Goal: Transaction & Acquisition: Purchase product/service

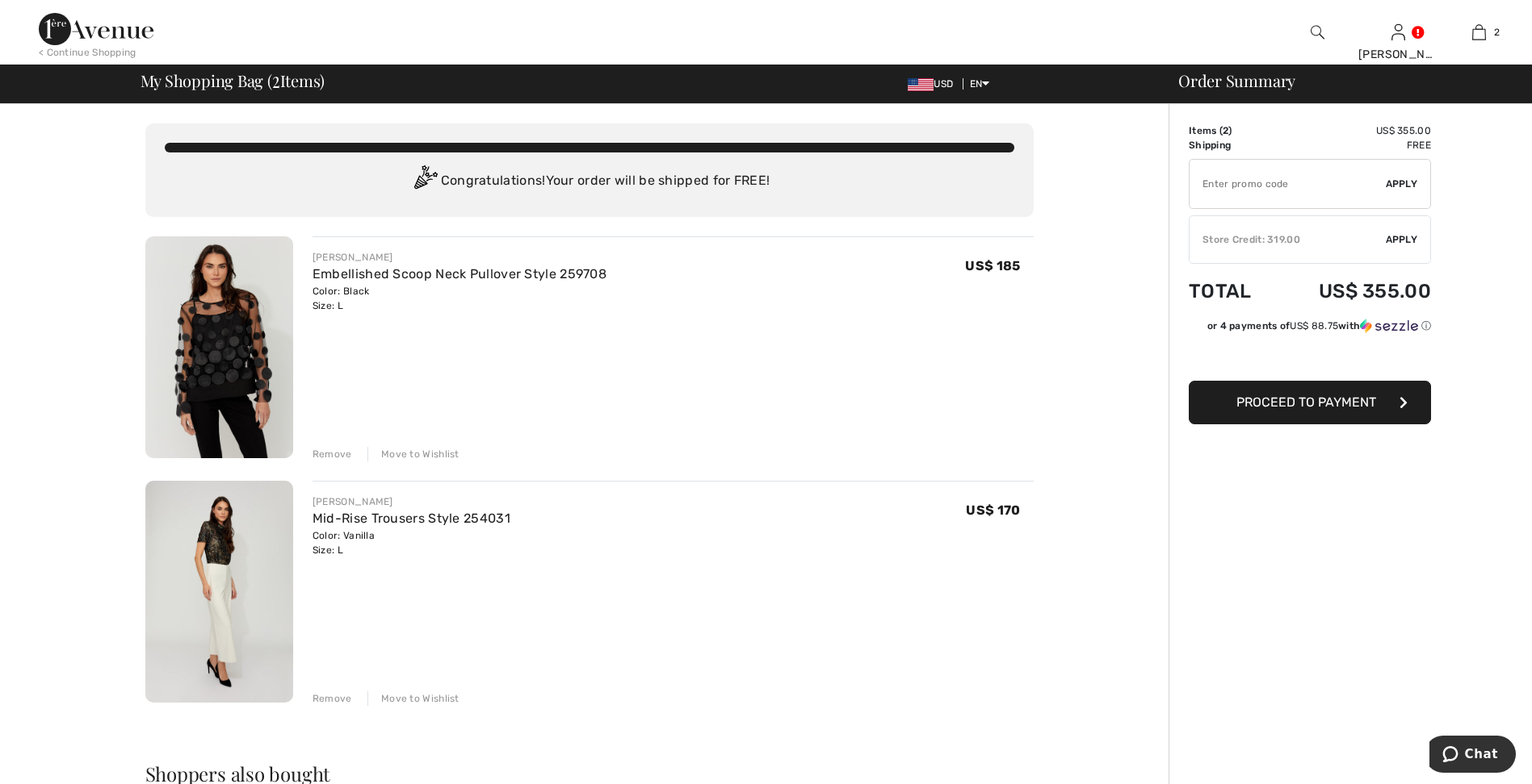
click at [1276, 245] on div "Store Credit: 319.00" at bounding box center [1287, 239] width 196 height 14
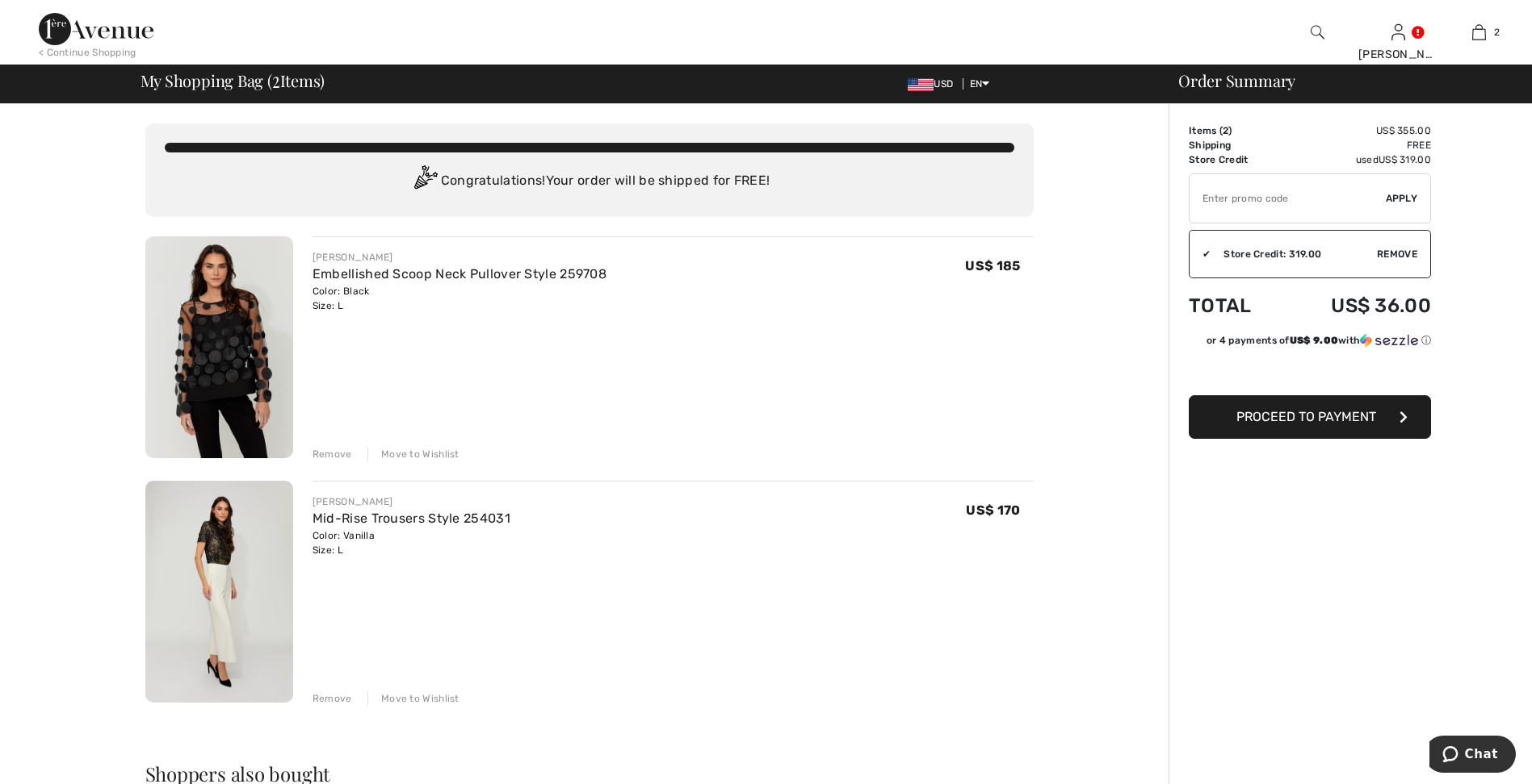
click at [1344, 414] on span "Proceed to Payment" at bounding box center [1305, 417] width 139 height 15
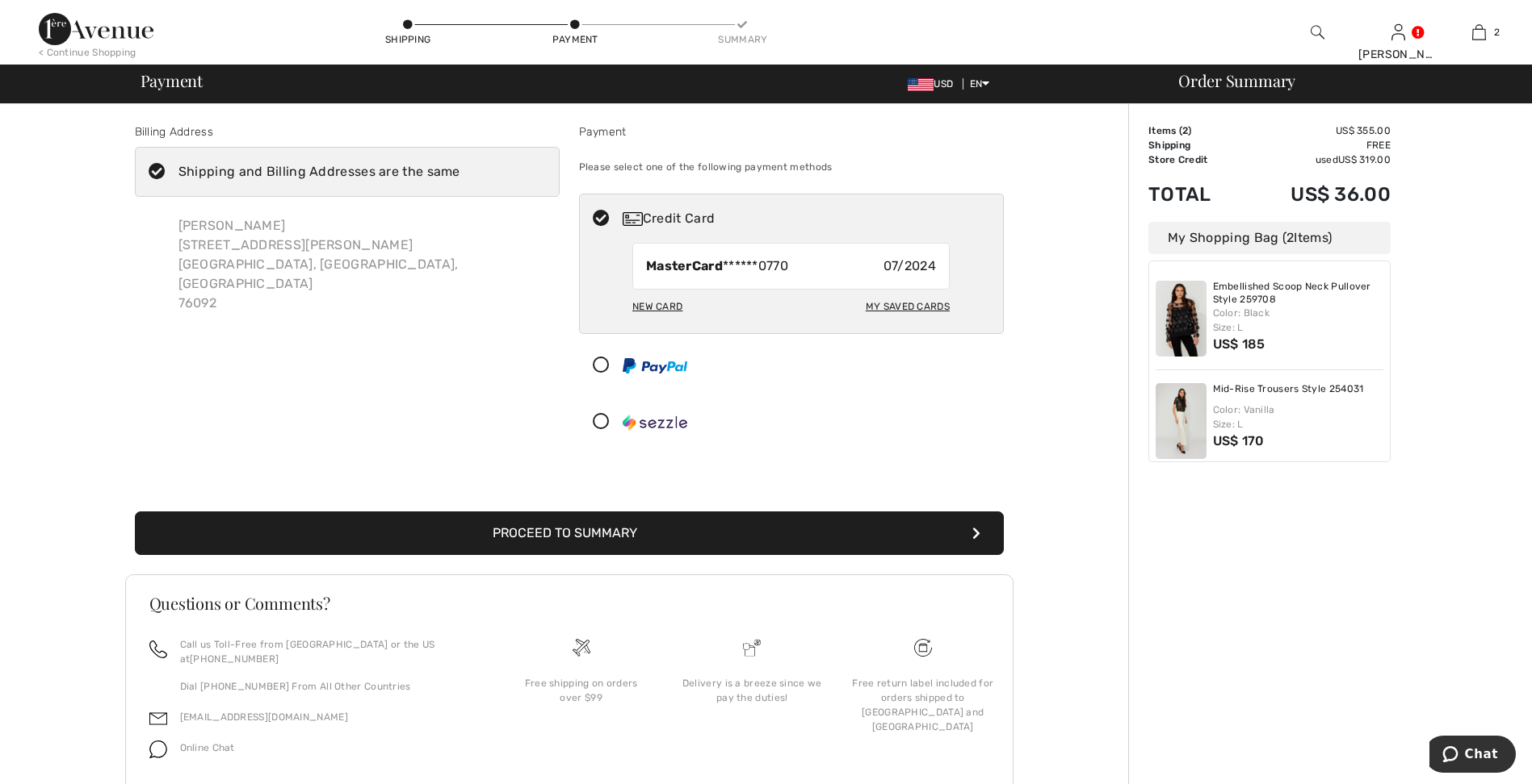
click at [660, 308] on div "New Card" at bounding box center [657, 306] width 50 height 27
radio input "true"
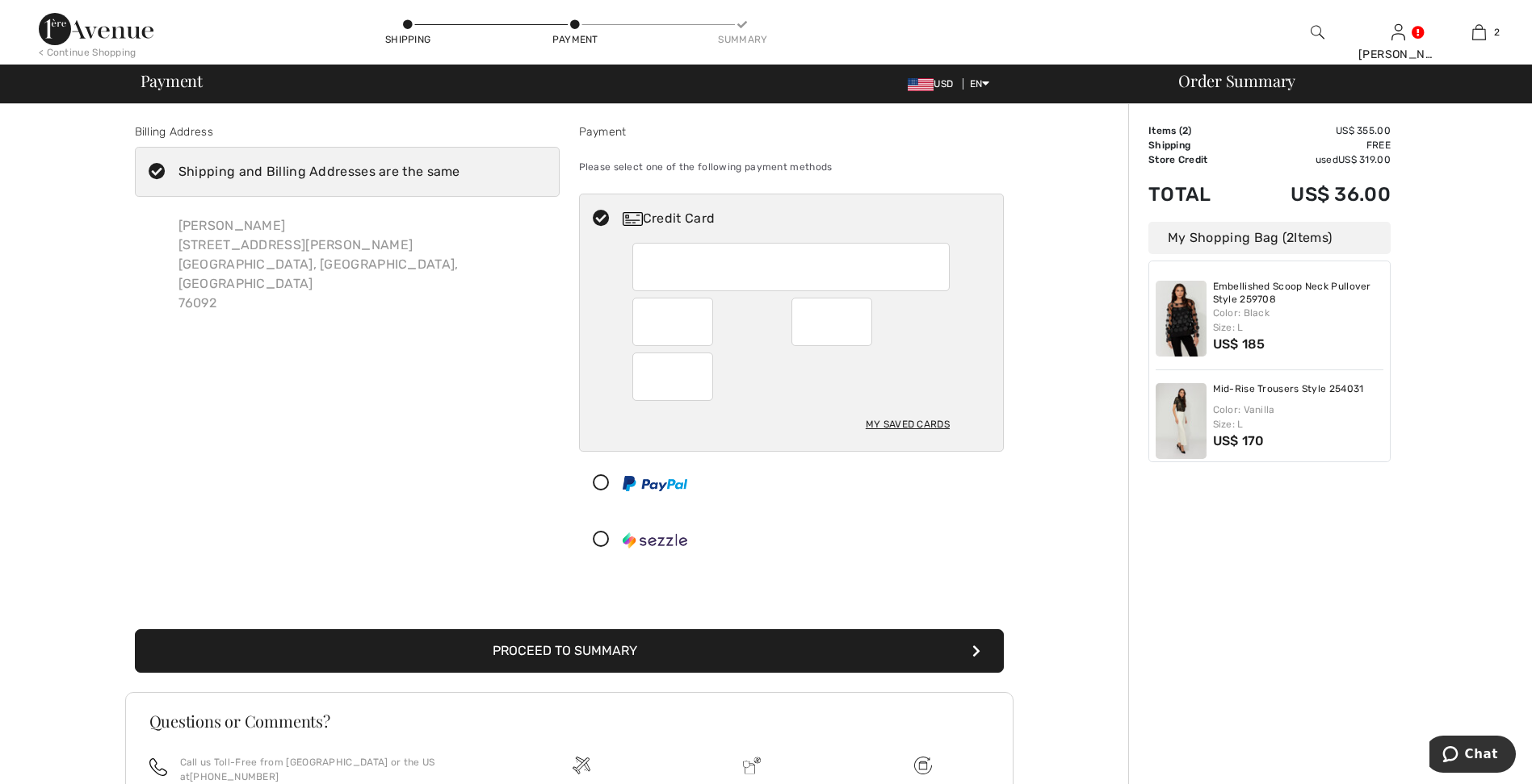
click at [638, 648] on button "Proceed to Summary" at bounding box center [569, 651] width 869 height 44
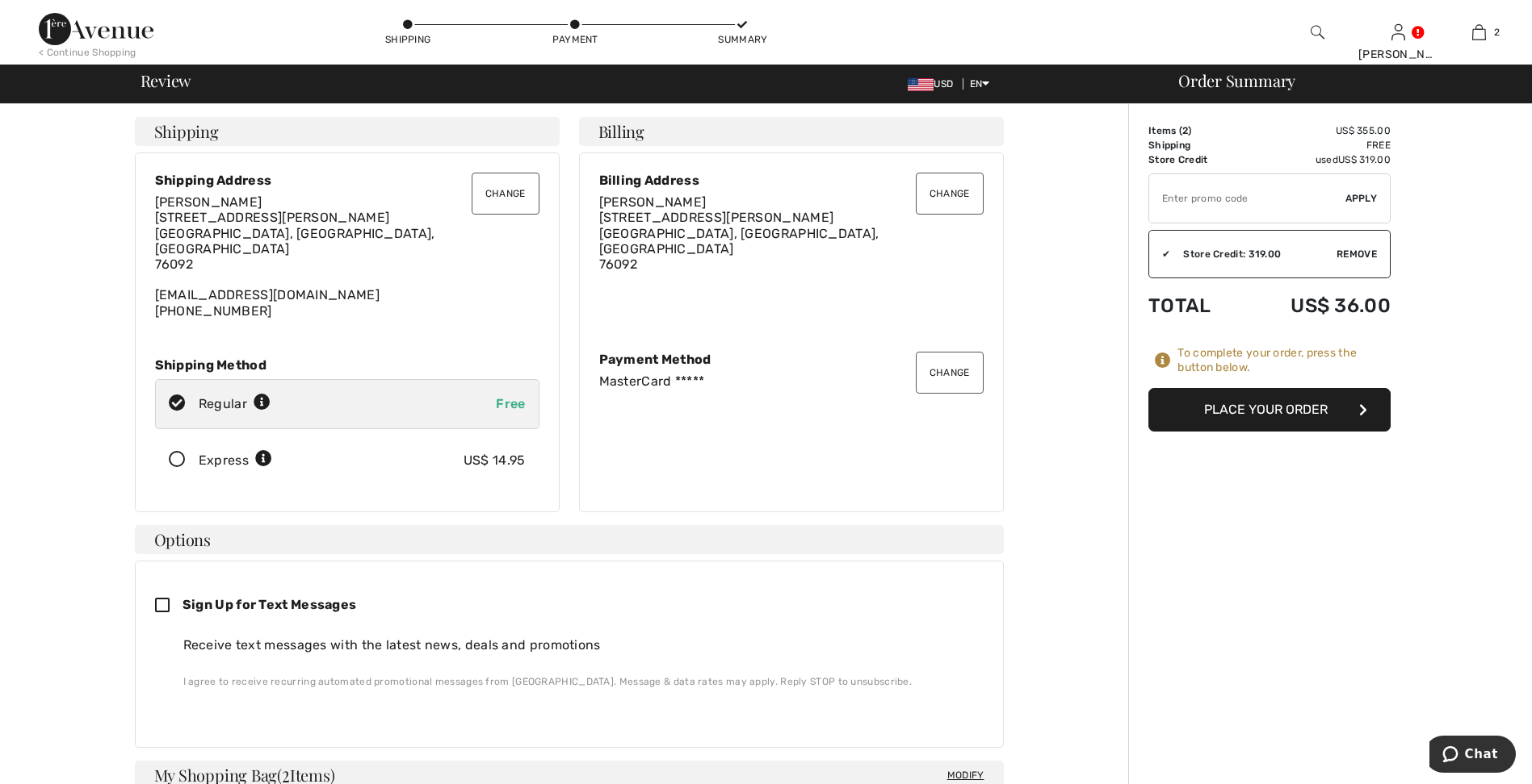
click at [1219, 421] on button "Place Your Order" at bounding box center [1268, 410] width 242 height 44
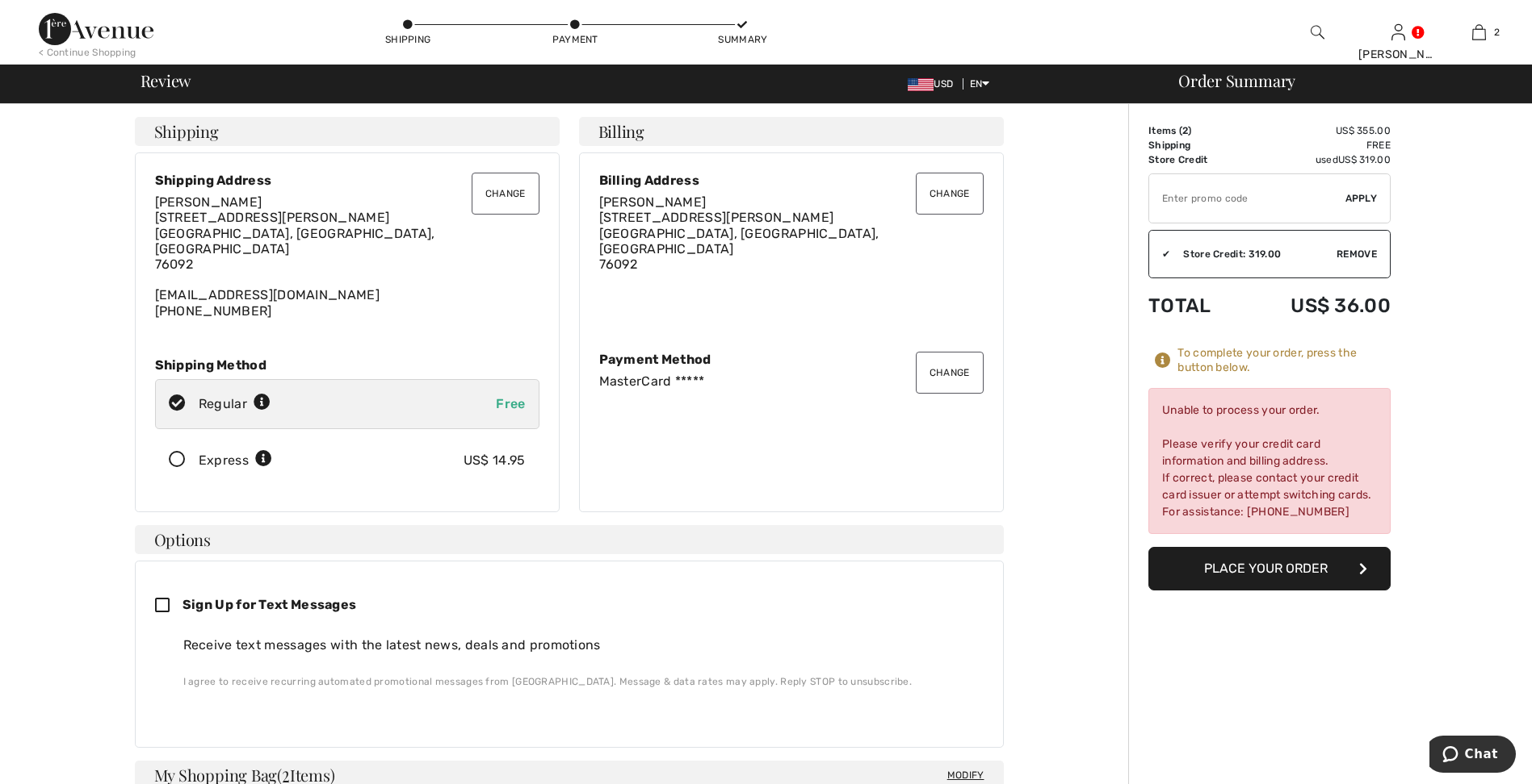
click at [932, 365] on button "Change" at bounding box center [950, 373] width 68 height 42
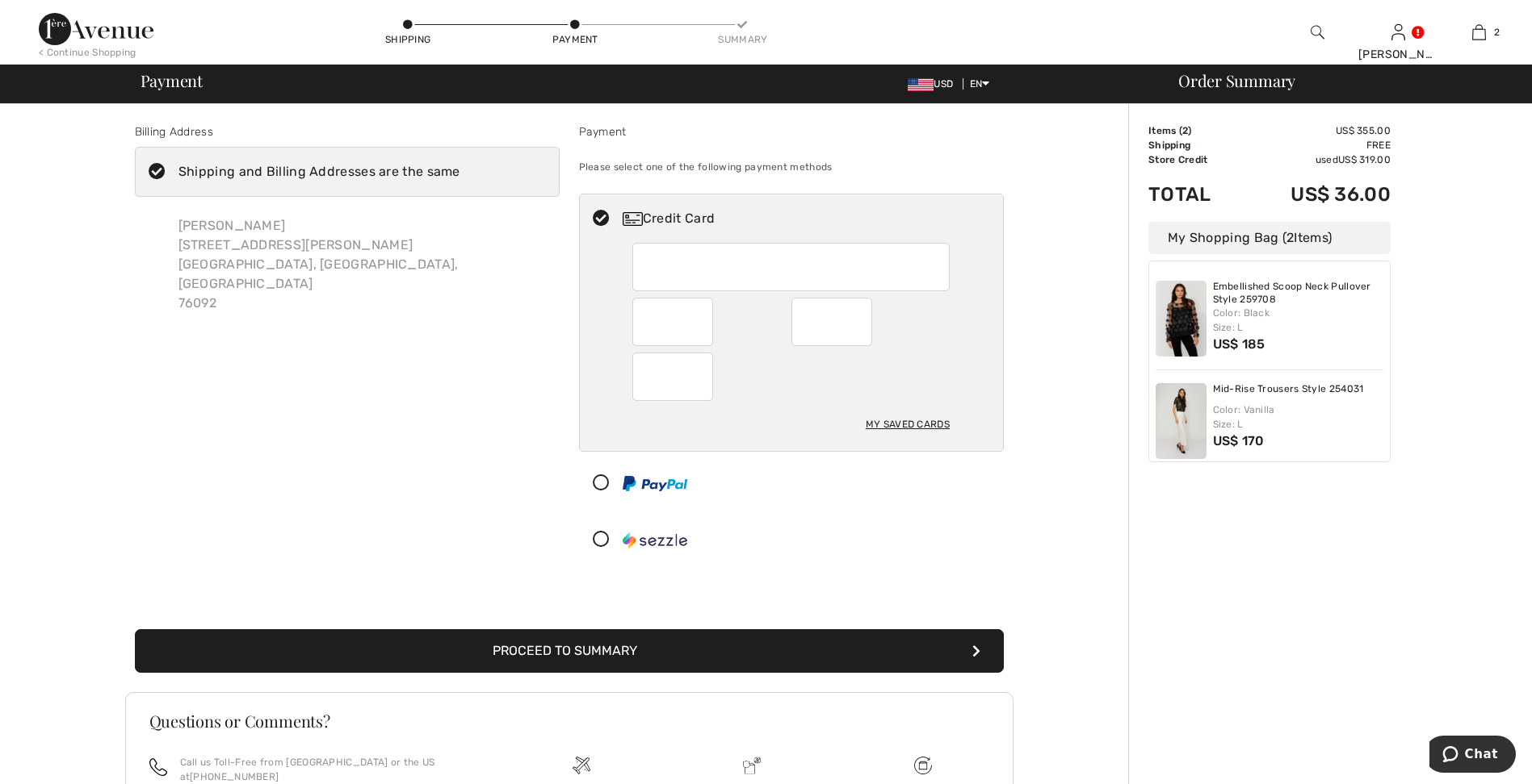
click at [593, 644] on button "Proceed to Summary" at bounding box center [569, 651] width 869 height 44
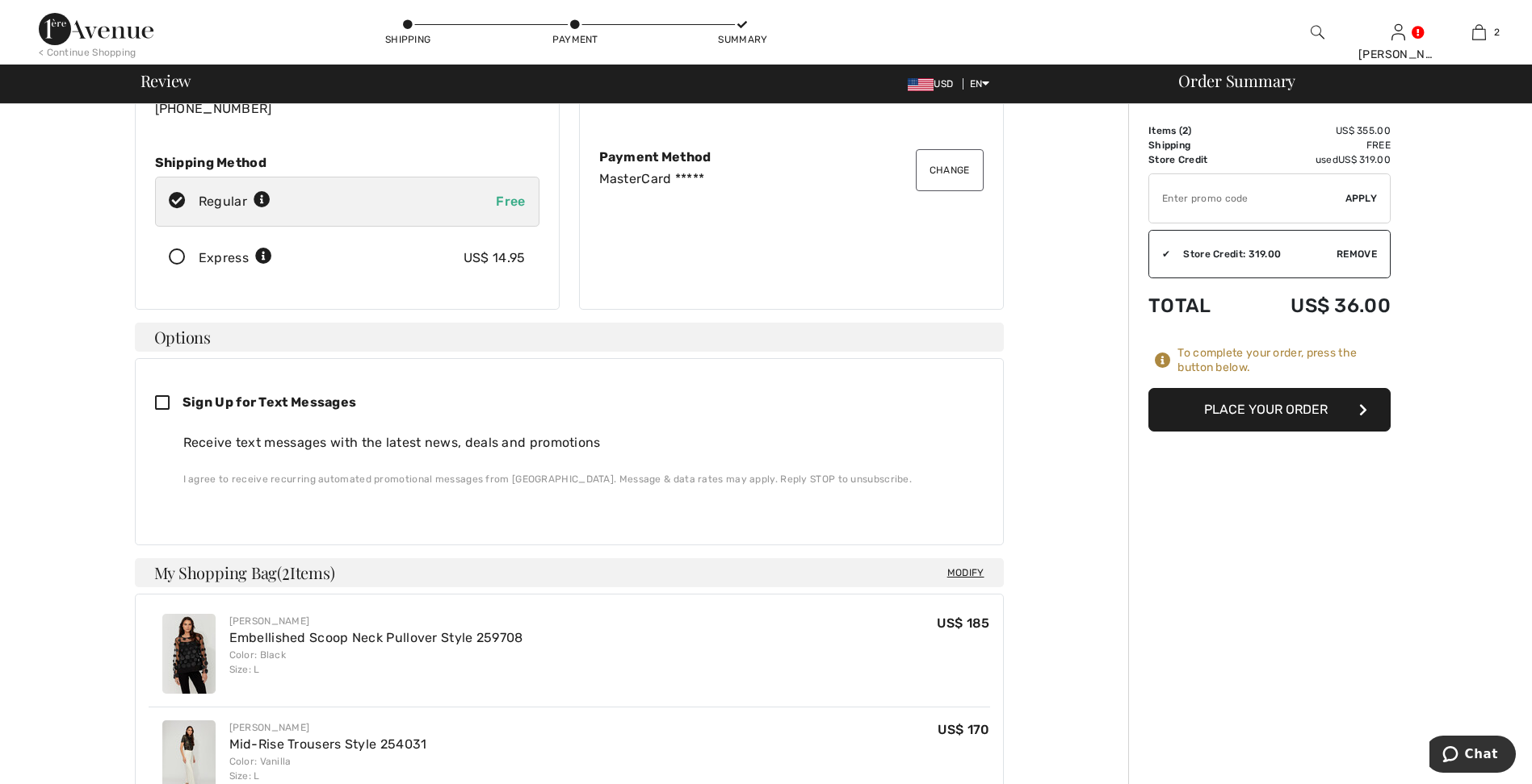
scroll to position [161, 0]
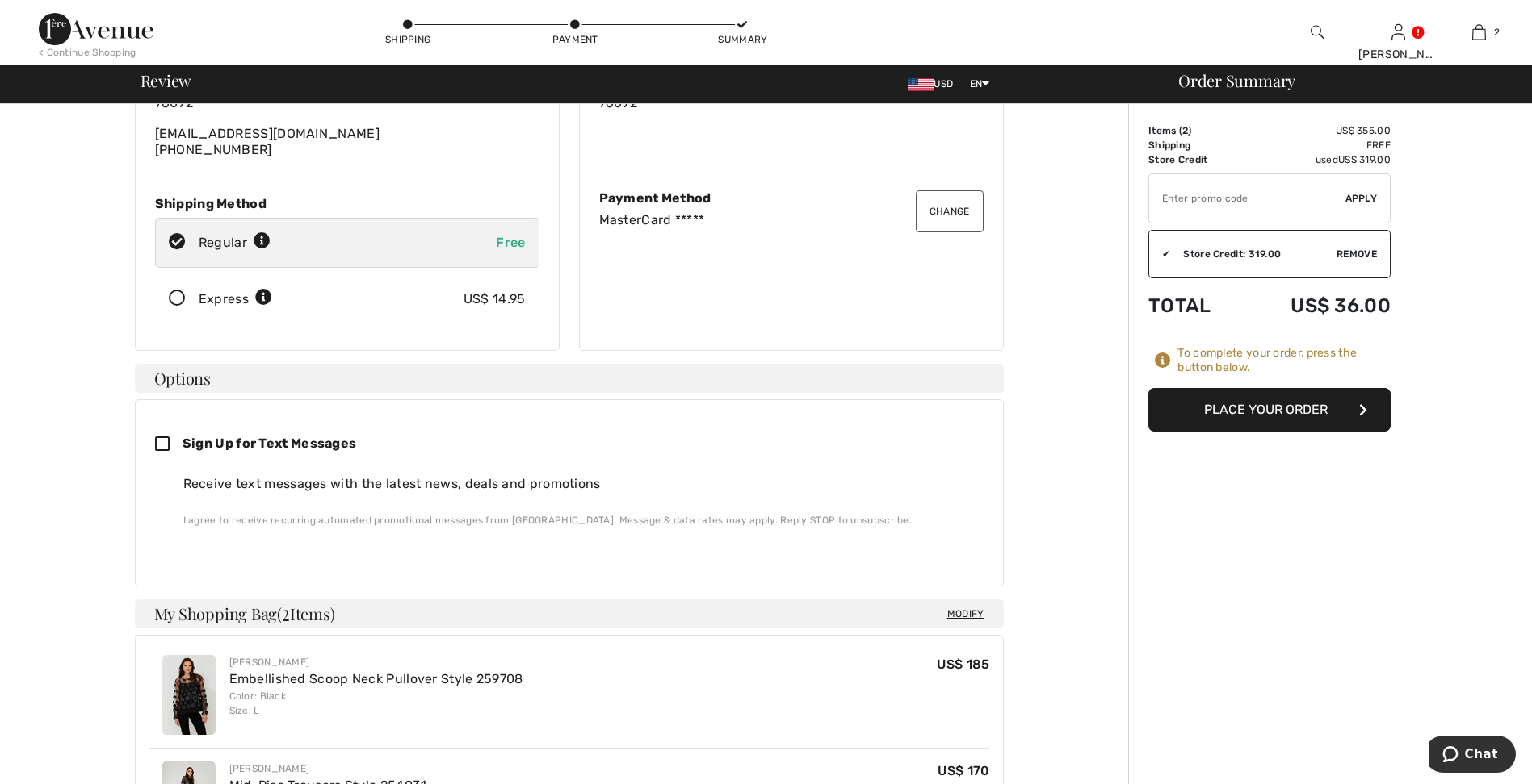
click at [1267, 407] on button "Place Your Order" at bounding box center [1268, 410] width 242 height 44
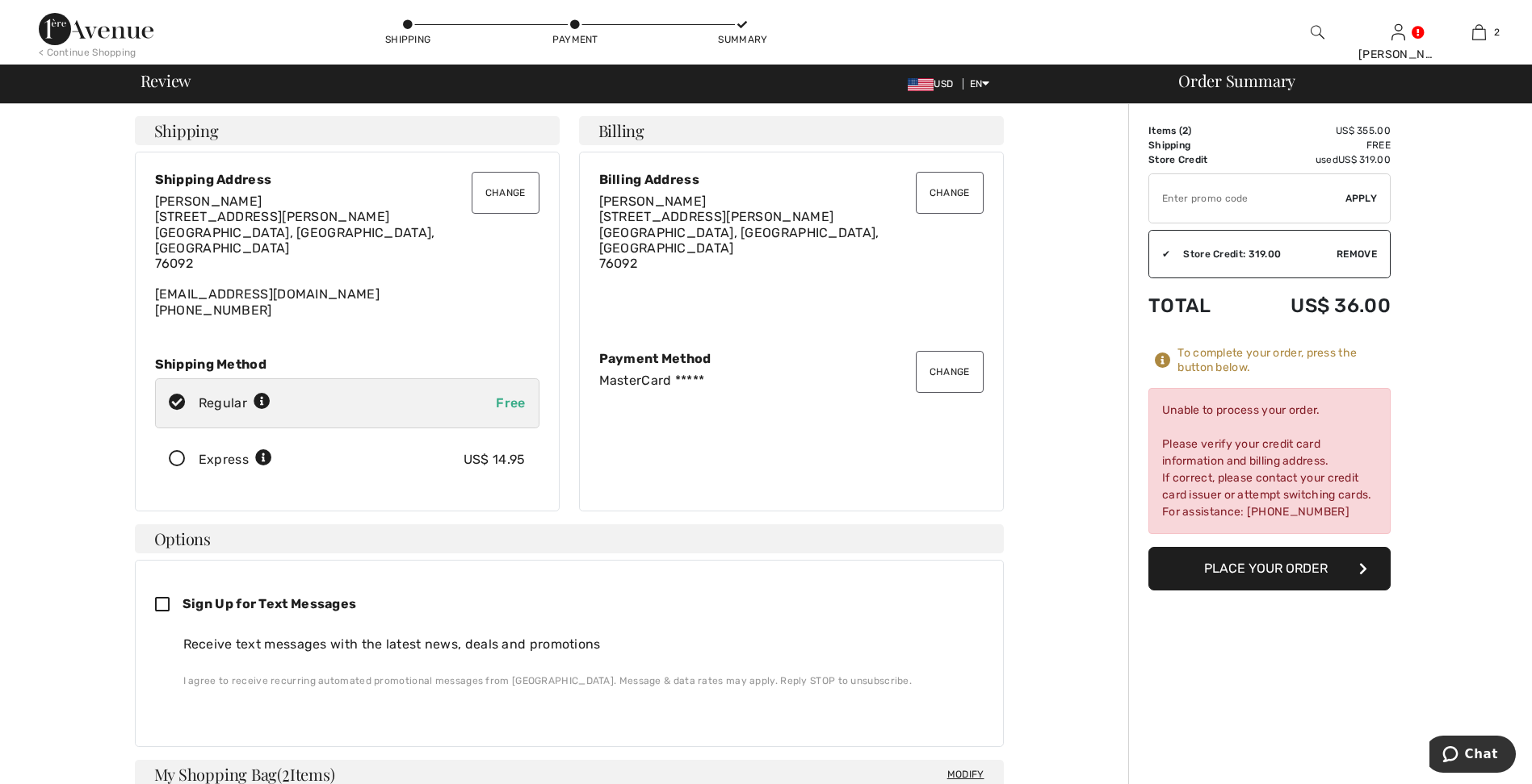
scroll to position [0, 0]
click at [967, 372] on button "Change" at bounding box center [950, 373] width 68 height 42
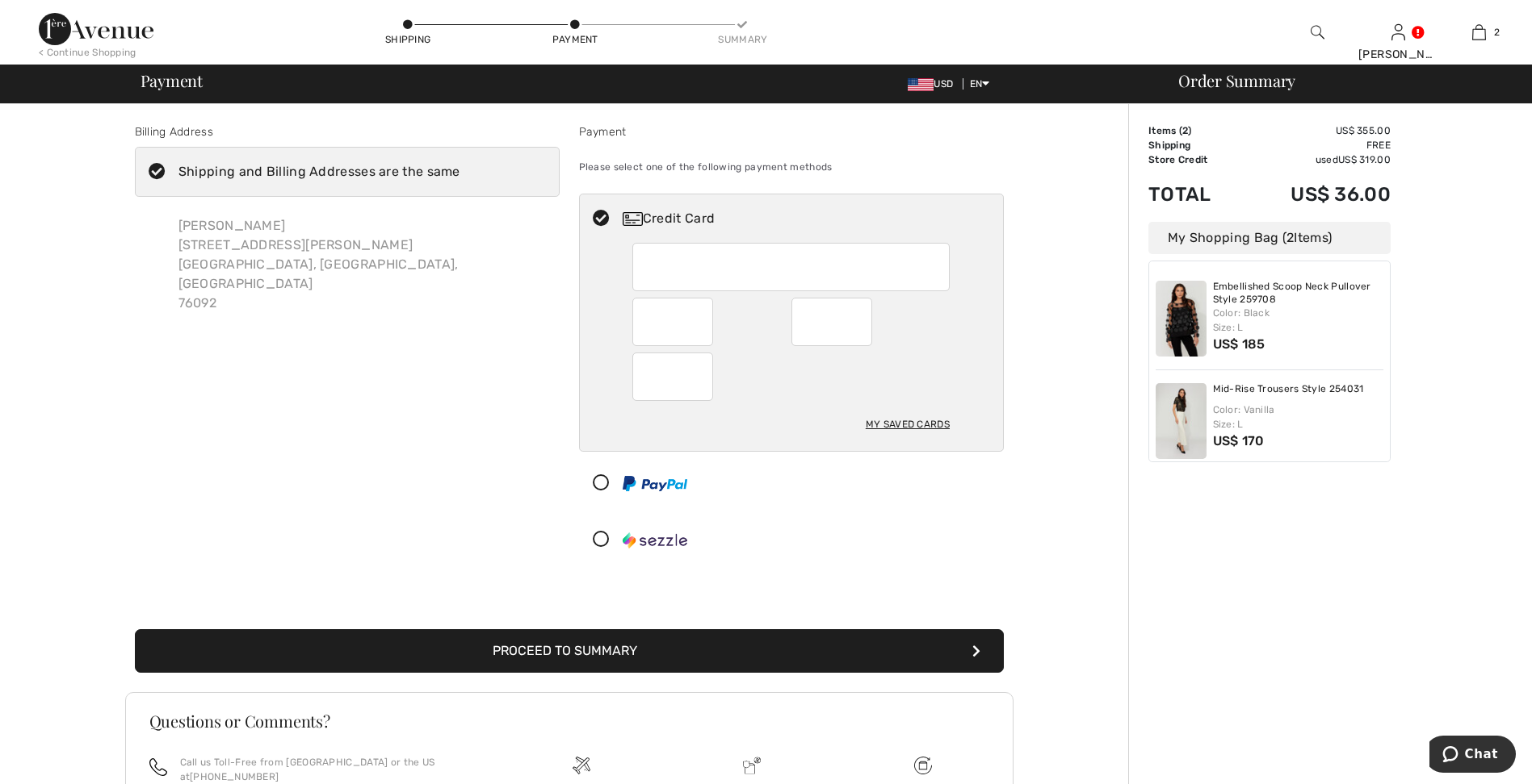
click at [320, 224] on div "Rosalee Hacker 706 Nelson Ct, Southlake Southlake, TX, US 76092" at bounding box center [362, 264] width 394 height 122
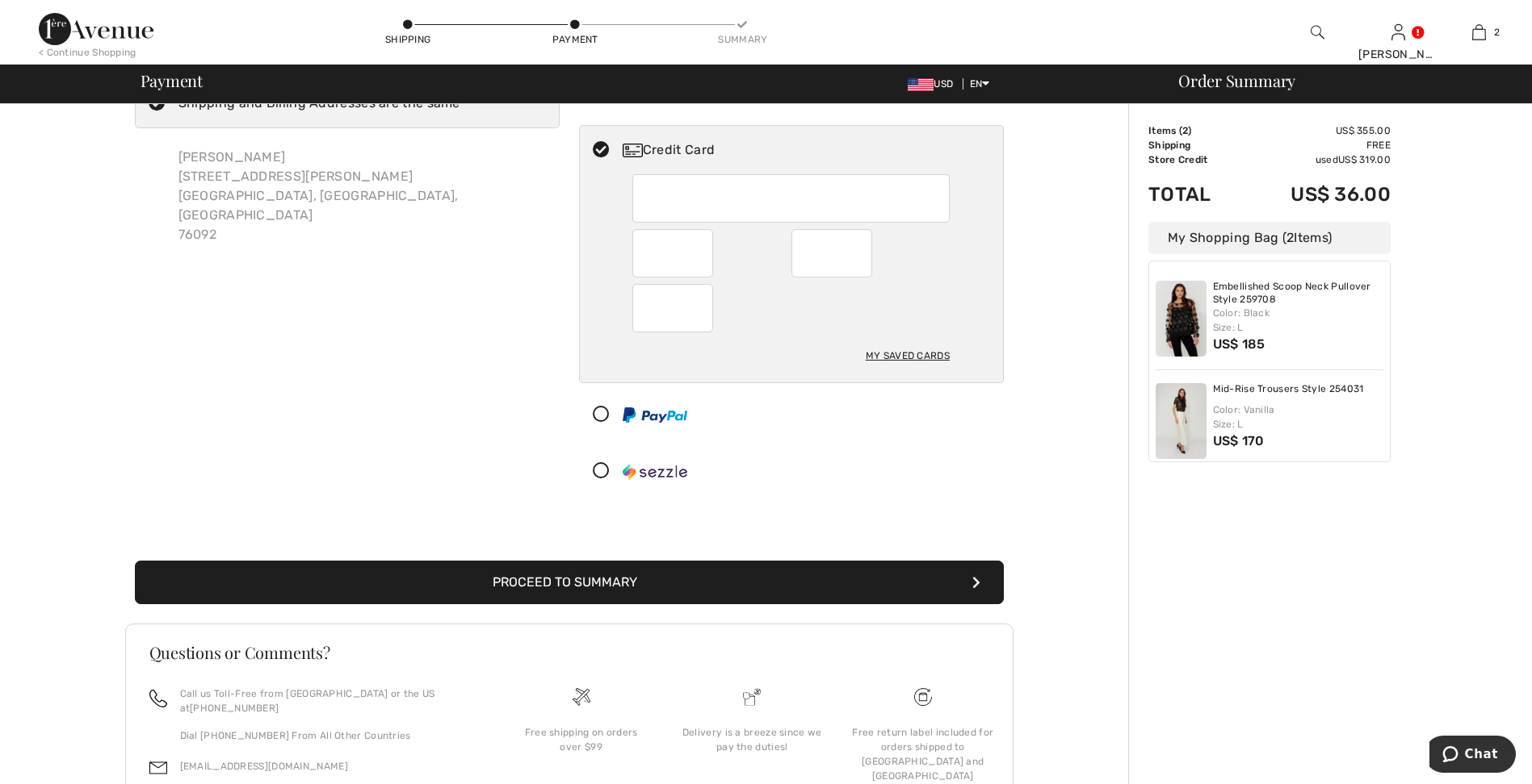
scroll to position [161, 0]
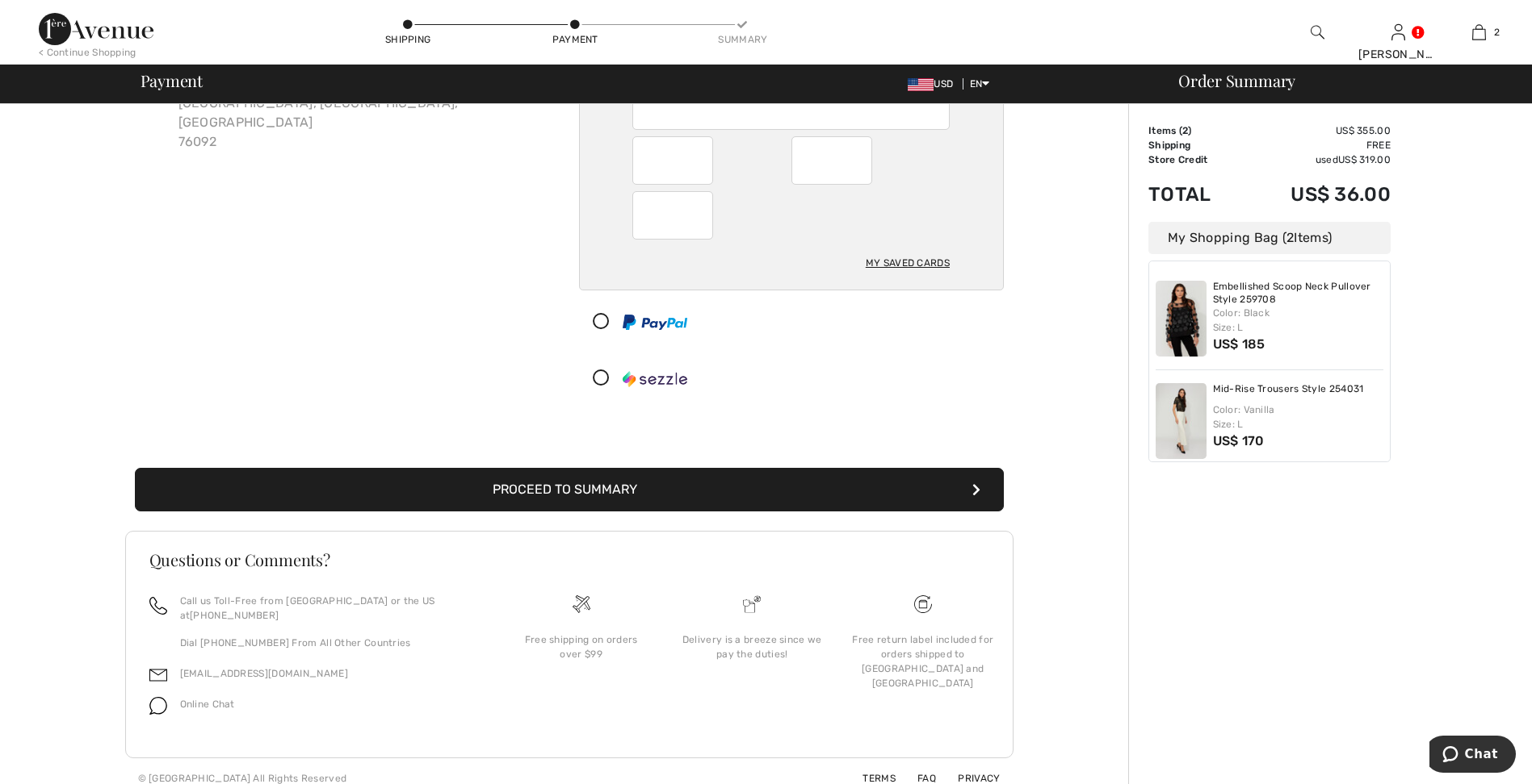
click at [483, 501] on button "Proceed to Summary" at bounding box center [569, 490] width 869 height 44
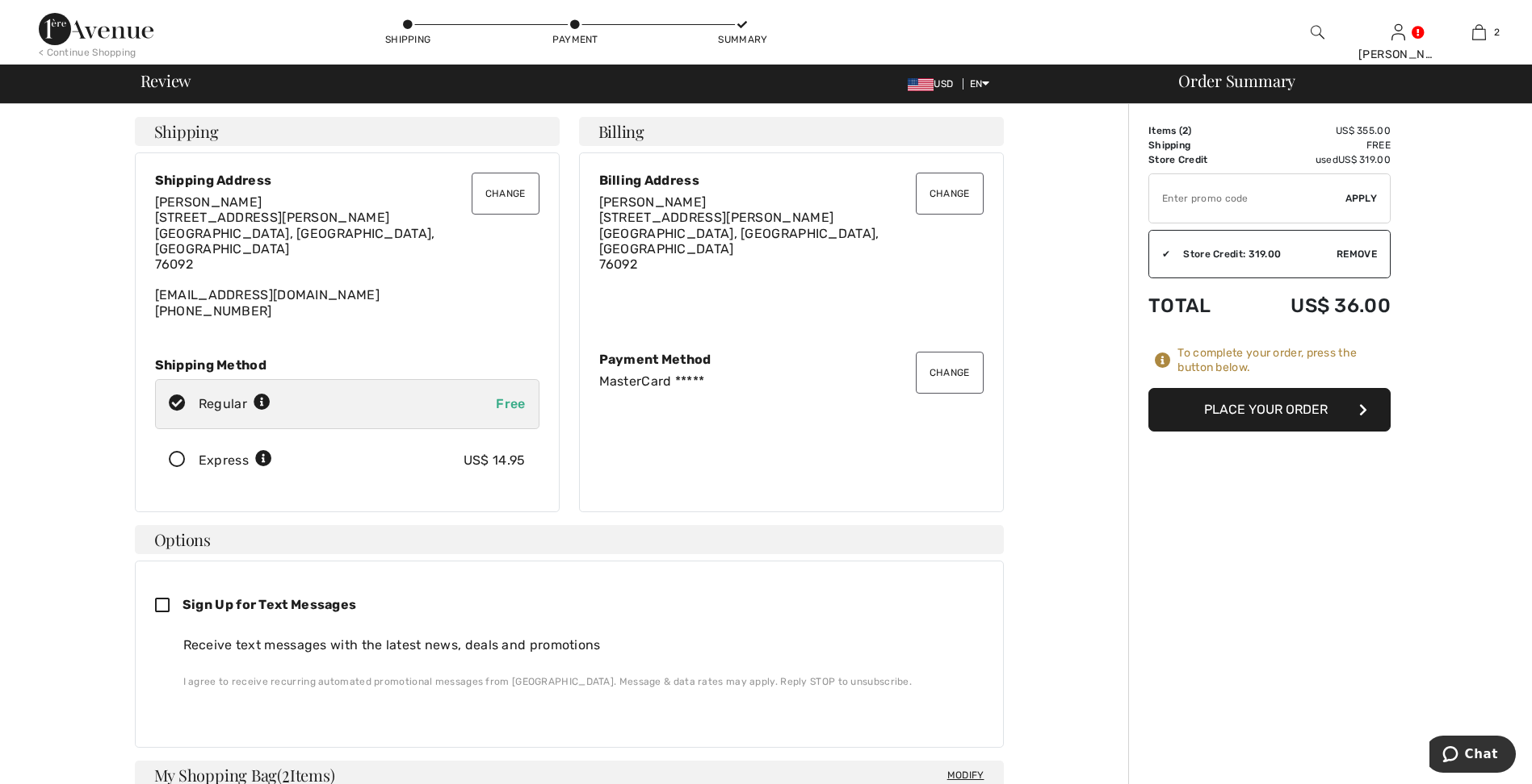
click at [1203, 403] on button "Place Your Order" at bounding box center [1268, 410] width 242 height 44
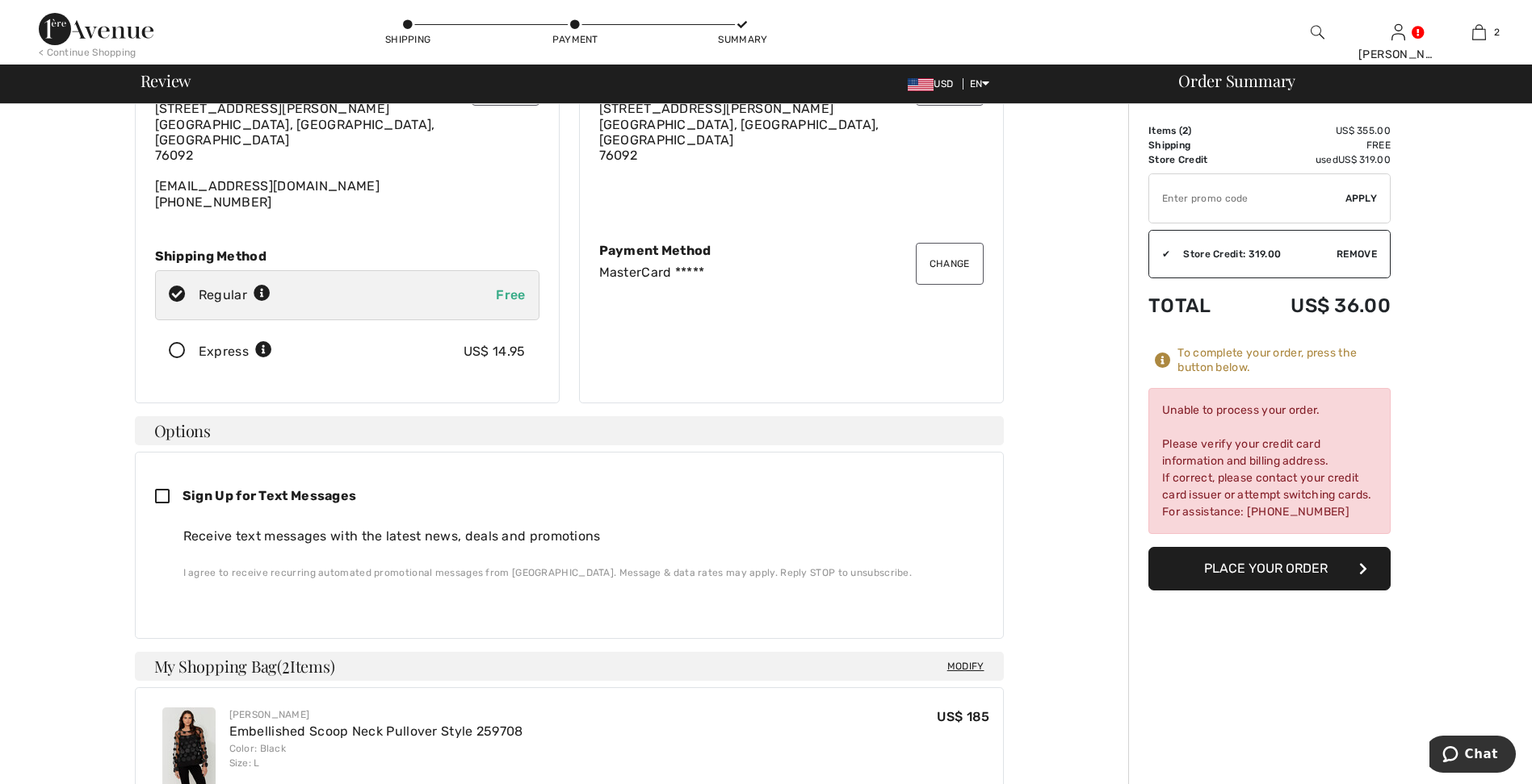
scroll to position [81, 0]
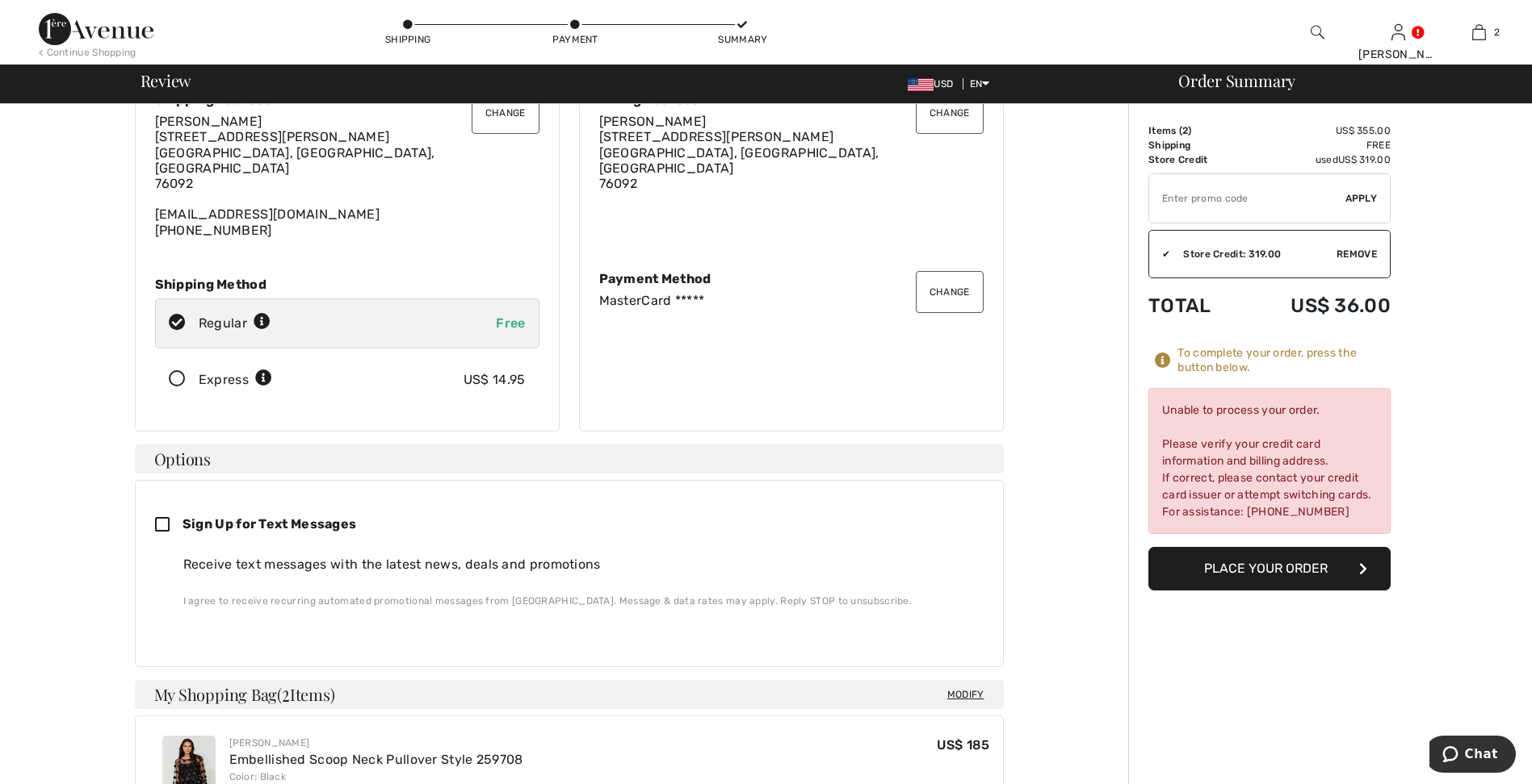
click at [951, 285] on button "Change" at bounding box center [950, 292] width 68 height 42
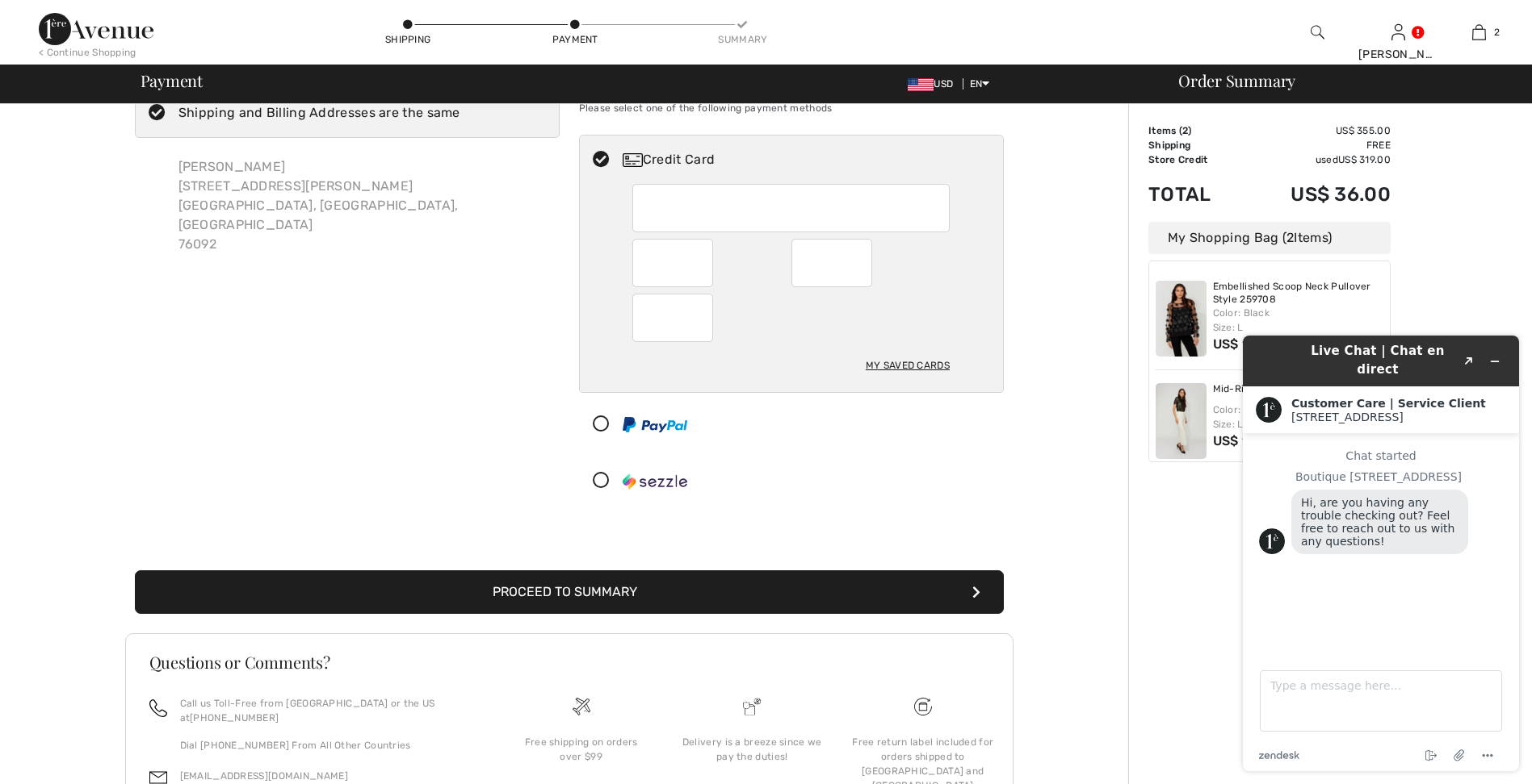
click at [643, 258] on div at bounding box center [673, 263] width 81 height 48
radio input "true"
click at [1024, 528] on div "Billing Address Shipping and Billing Addresses are the same Rosalee Hacker 706 …" at bounding box center [568, 473] width 1118 height 856
click at [720, 587] on button "Proceed to Summary" at bounding box center [569, 593] width 869 height 44
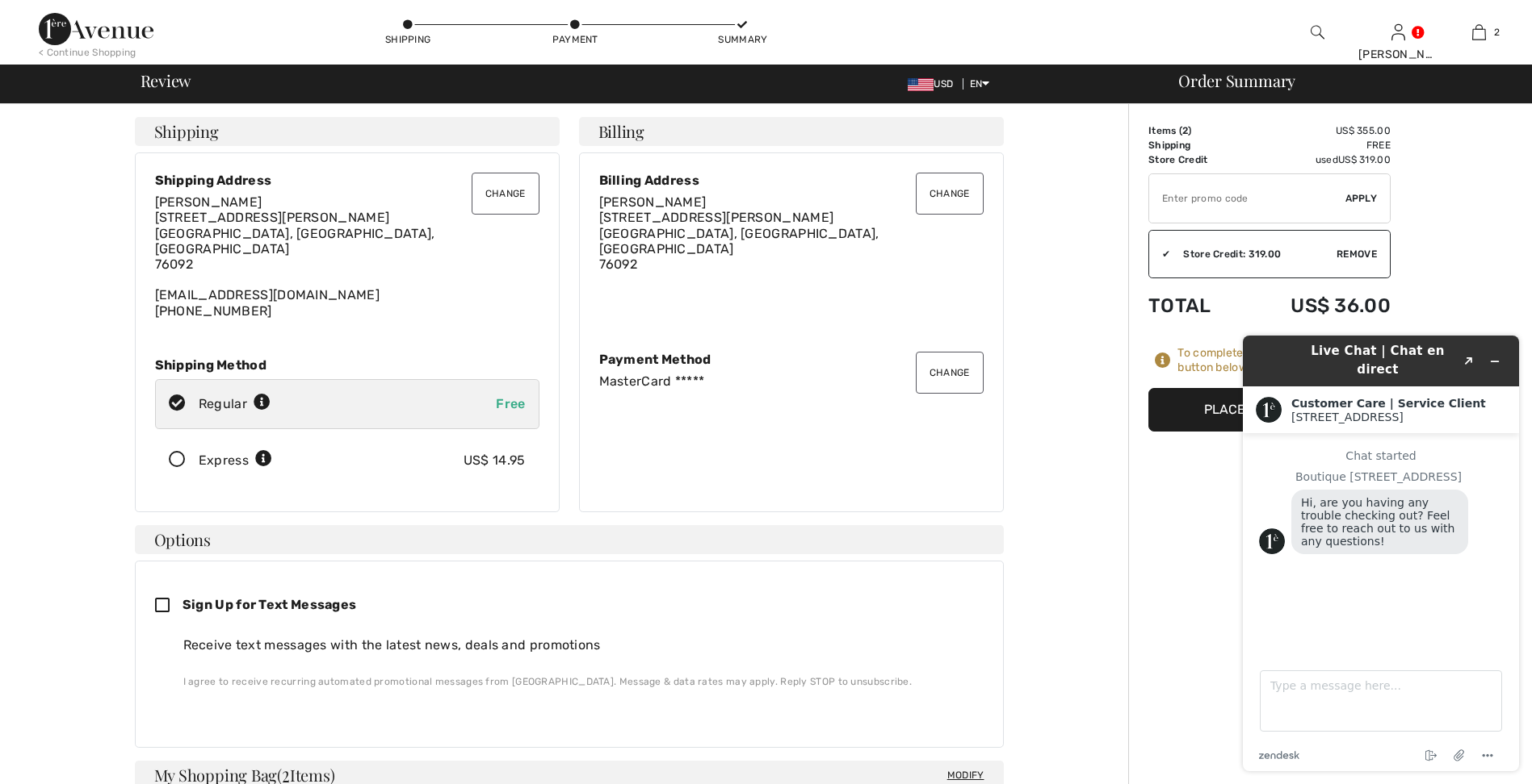
click at [1186, 399] on button "Place Your Order" at bounding box center [1268, 410] width 242 height 44
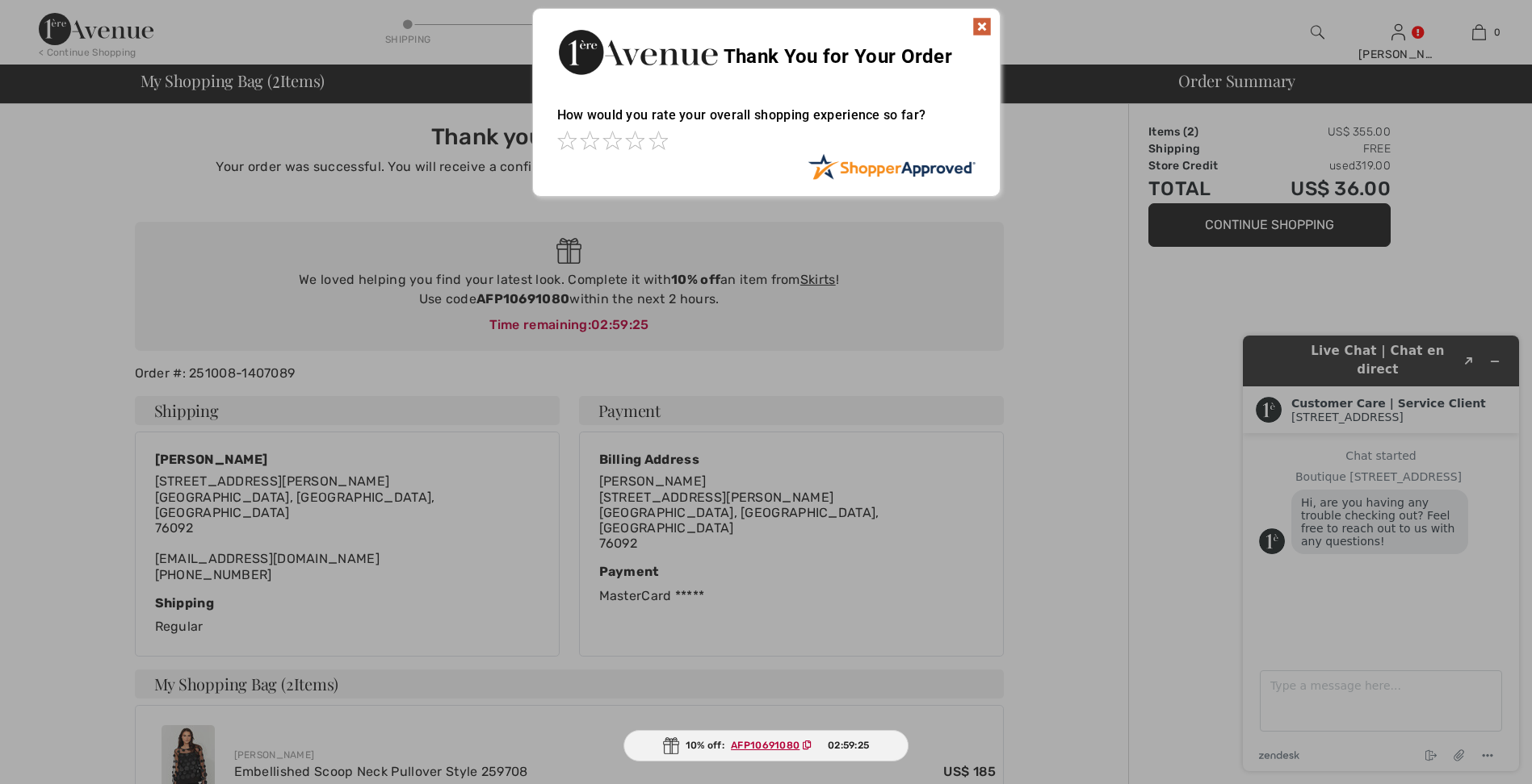
click at [1127, 323] on div at bounding box center [766, 392] width 1532 height 784
click at [980, 27] on img at bounding box center [982, 27] width 19 height 19
